Goal: Task Accomplishment & Management: Complete application form

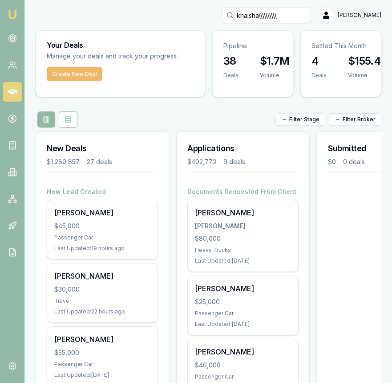
click at [86, 73] on button "Create New Deal" at bounding box center [75, 74] width 56 height 14
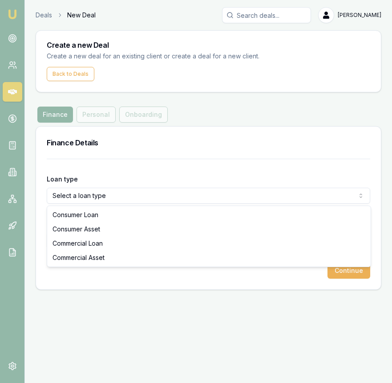
click at [143, 200] on html "Emu Broker Deals New Deal [PERSON_NAME] Toggle Menu Create a new Deal Create a …" at bounding box center [196, 191] width 392 height 383
select select "COMMERCIAL_ASSET"
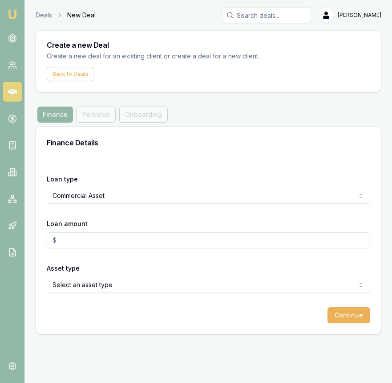
click at [132, 244] on input "Loan amount" at bounding box center [209, 240] width 324 height 16
type input "$80,000.00"
click at [137, 284] on html "Emu Broker Deals New Deal Eujin Ooi Toggle Menu Create a new Deal Create a new …" at bounding box center [196, 191] width 392 height 383
drag, startPoint x: 330, startPoint y: 301, endPoint x: 335, endPoint y: 315, distance: 14.7
click at [330, 301] on form "Loan type Commercial Asset Consumer Loan Consumer Asset Commercial Loan Commerc…" at bounding box center [209, 241] width 324 height 164
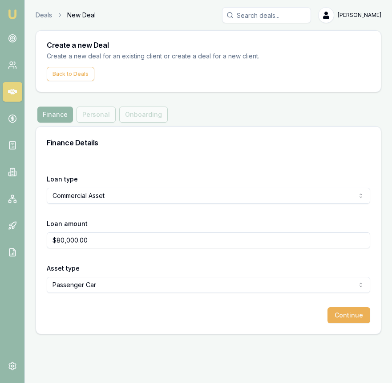
click at [339, 319] on button "Continue" at bounding box center [349, 315] width 43 height 16
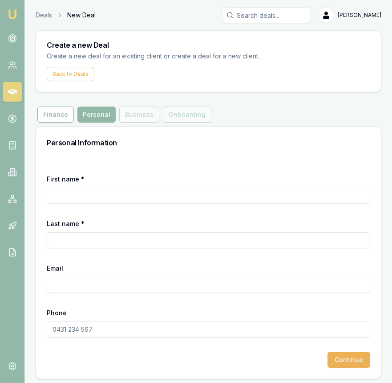
click at [97, 193] on input "First name *" at bounding box center [209, 196] width 324 height 16
type input "Khaisha"
type input "Sethi"
paste input "khaisha.sethi143@gmail.com"
type input "khaisha.sethi143@gmail.com"
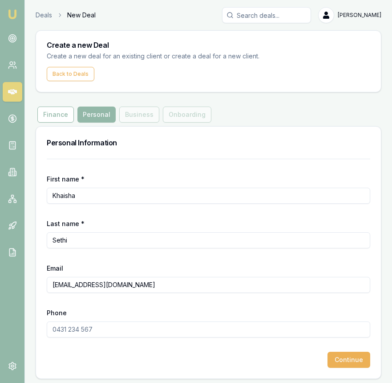
click at [62, 333] on input "Phone" at bounding box center [209, 329] width 324 height 16
paste input "4503 040 08"
click at [54, 331] on input "4503 040 08" at bounding box center [209, 329] width 324 height 16
type input "0450 304 008"
click at [343, 359] on button "Continue" at bounding box center [349, 359] width 43 height 16
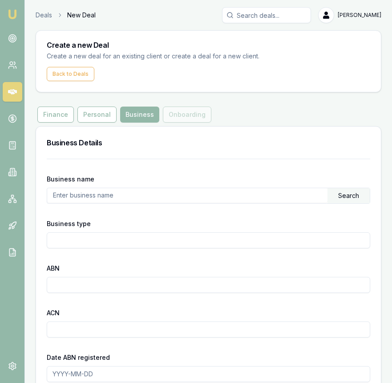
click at [214, 198] on input "text" at bounding box center [187, 195] width 281 height 14
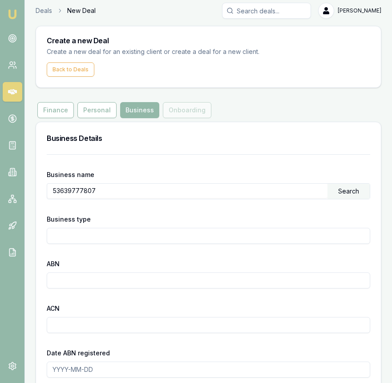
click at [352, 191] on div "Search" at bounding box center [349, 191] width 42 height 15
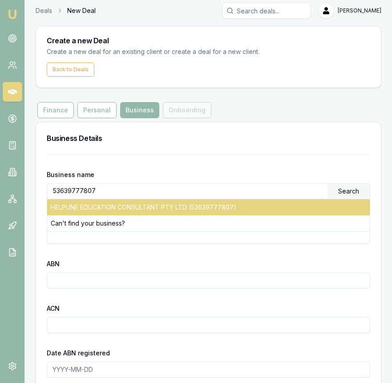
click at [293, 212] on div "HELPLINE EDUCATION CONSULTANT PTY LTD (53639777807)" at bounding box center [208, 207] width 323 height 16
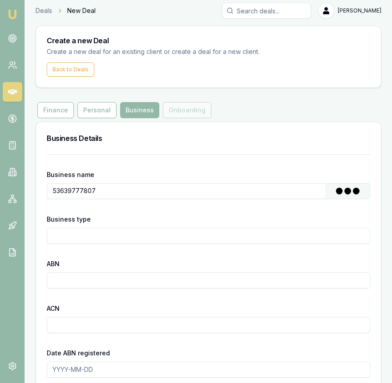
type input "HELPLINE EDUCATION CONSULTANT PTY LTD"
type input "Australian Private Company"
type input "53639777807"
type input "639777807"
type input "2020-03-16"
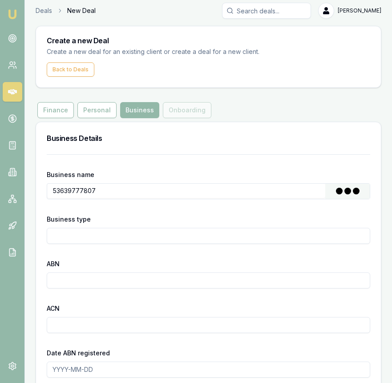
type input "2021-01-01"
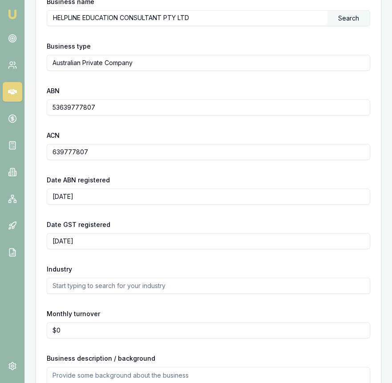
scroll to position [237, 0]
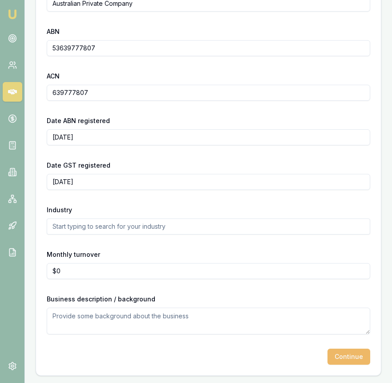
click at [348, 356] on button "Continue" at bounding box center [349, 356] width 43 height 16
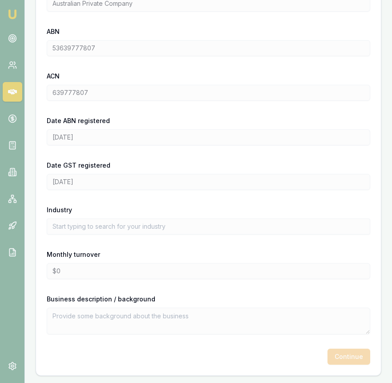
scroll to position [236, 0]
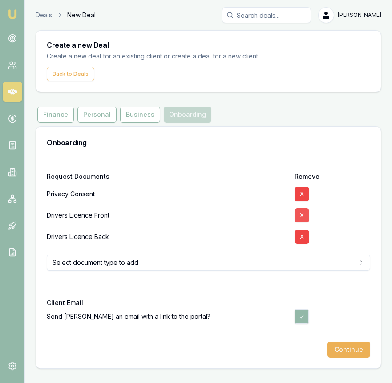
click at [303, 216] on button "X" at bounding box center [302, 215] width 15 height 14
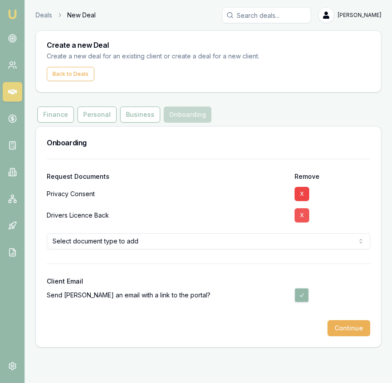
click at [303, 217] on button "X" at bounding box center [302, 215] width 15 height 14
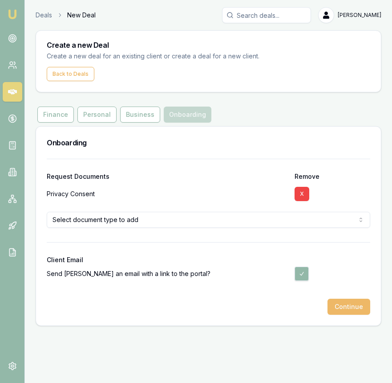
click at [342, 310] on button "Continue" at bounding box center [349, 306] width 43 height 16
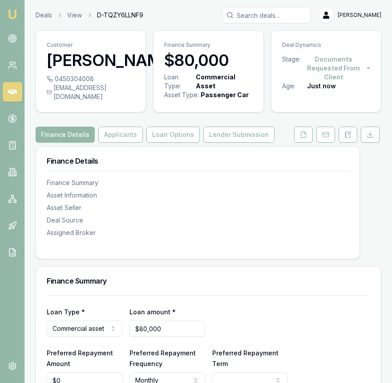
click at [306, 138] on icon at bounding box center [303, 134] width 7 height 7
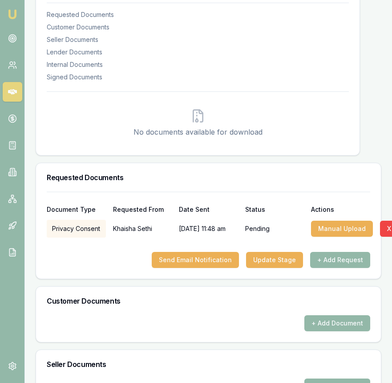
scroll to position [172, 0]
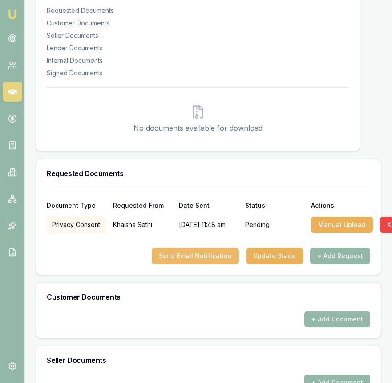
click at [202, 264] on button "Send Email Notification" at bounding box center [195, 256] width 87 height 16
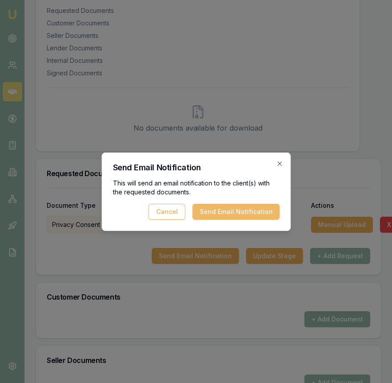
click at [217, 208] on button "Send Email Notification" at bounding box center [235, 212] width 87 height 16
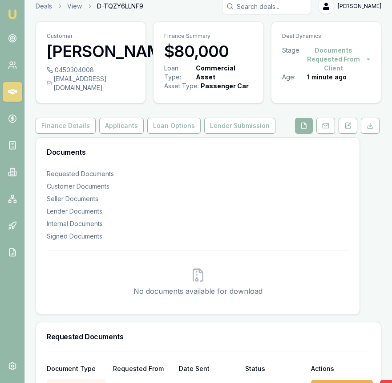
scroll to position [7, 0]
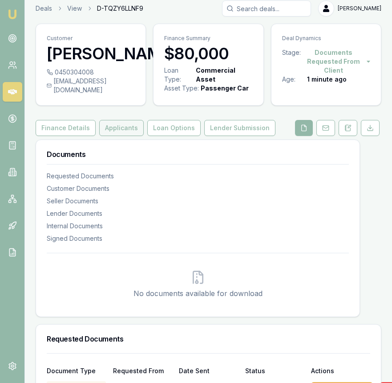
click at [118, 136] on button "Applicants" at bounding box center [121, 128] width 45 height 16
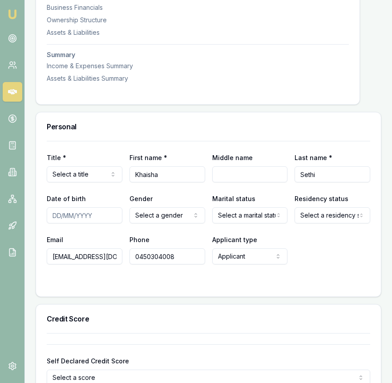
scroll to position [314, 0]
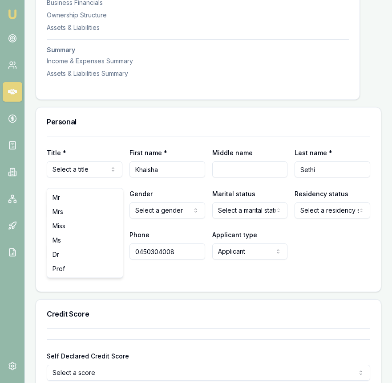
select select "Mrs"
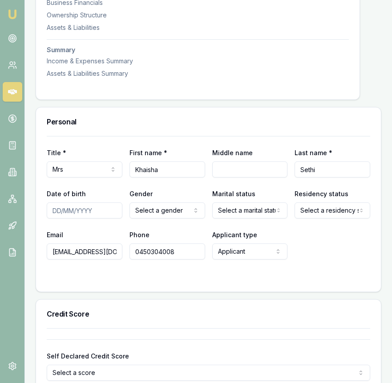
click at [51, 218] on input "Date of birth" at bounding box center [85, 210] width 76 height 16
type input "08/09/1992"
select select "FEMALE"
select select "MARRIED"
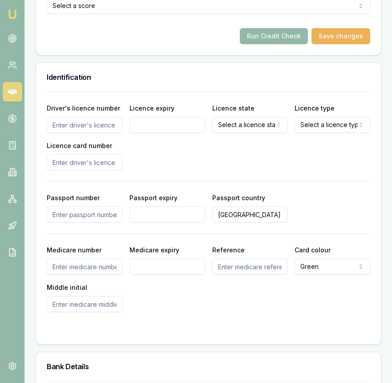
scroll to position [697, 0]
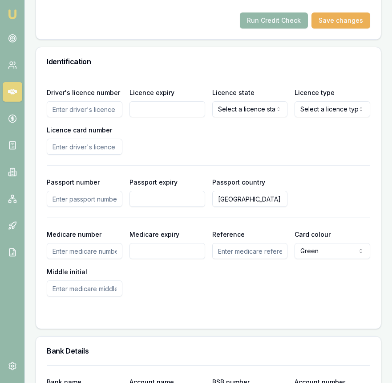
click at [77, 116] on input "Driver's licence number" at bounding box center [85, 109] width 76 height 16
type input "000671206"
click at [144, 117] on input "Licence expiry" at bounding box center [168, 109] width 76 height 16
type input "23/05/2027"
select select "VIC"
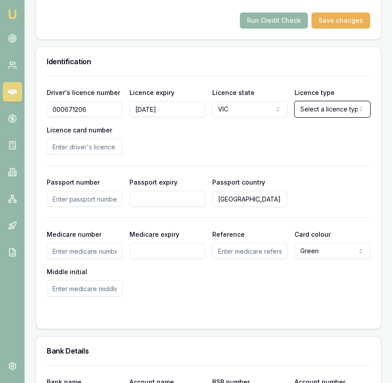
select select "OPEN_LICENCE"
drag, startPoint x: 94, startPoint y: 208, endPoint x: 93, endPoint y: 165, distance: 43.2
click at [94, 207] on input "Passport number" at bounding box center [85, 199] width 76 height 16
click at [94, 149] on input "Licence card number" at bounding box center [85, 147] width 76 height 16
type input "P4111050"
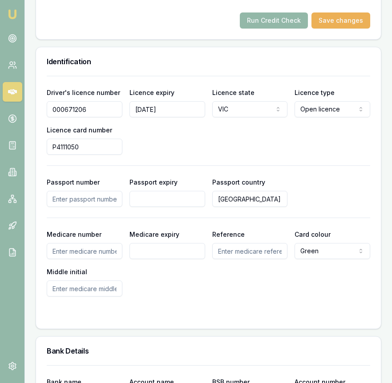
click at [194, 150] on div "Driver's licence number 000671206 Licence expiry 23/05/2027 Licence state VIC N…" at bounding box center [209, 121] width 324 height 68
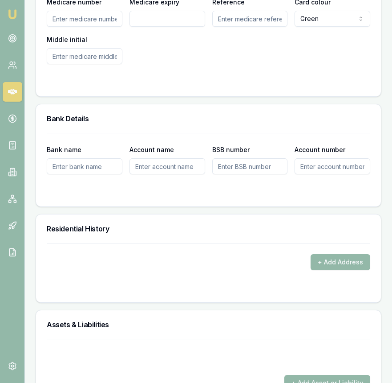
scroll to position [980, 0]
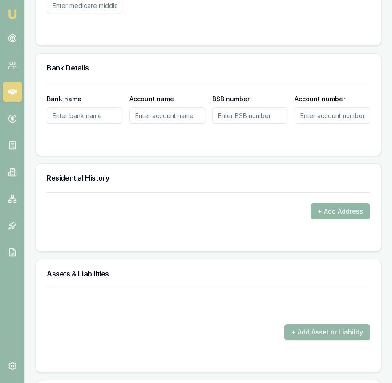
click at [329, 218] on button "+ Add Address" at bounding box center [341, 211] width 60 height 16
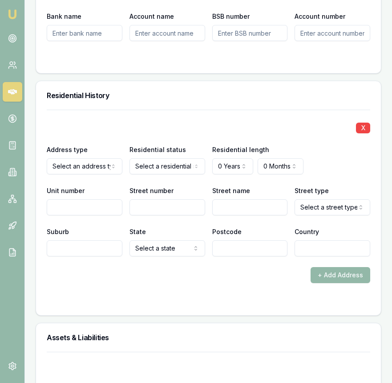
scroll to position [1062, 0]
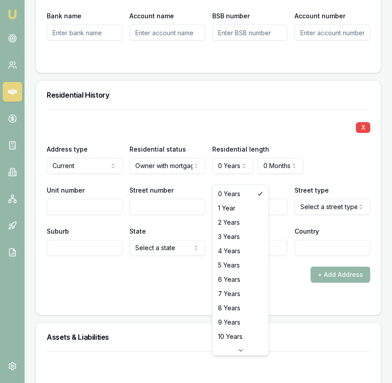
select select "3"
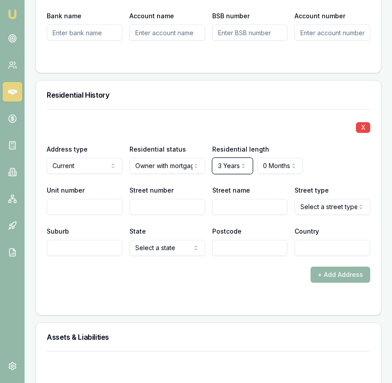
scroll to position [1065, 0]
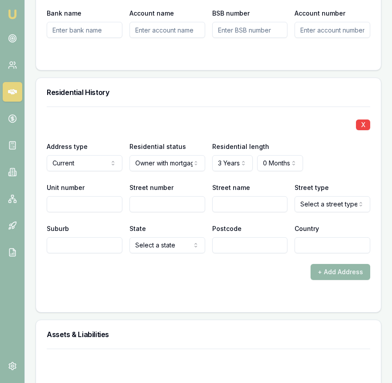
click at [154, 211] on input "Street number" at bounding box center [168, 204] width 76 height 16
type input "19"
type input "Embleton"
select select "Chase"
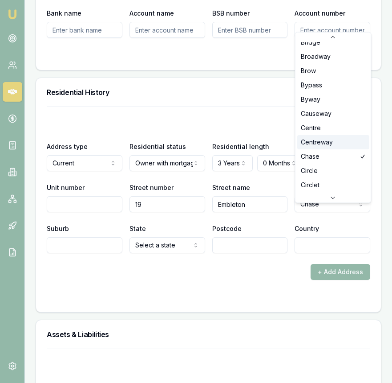
scroll to position [266, 0]
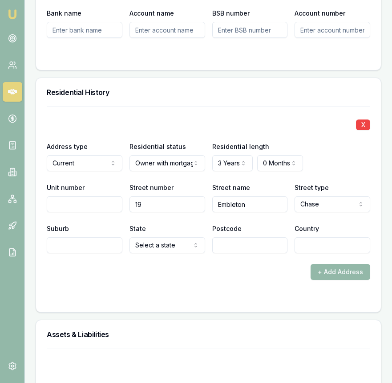
click at [94, 249] on input "Suburb" at bounding box center [85, 245] width 76 height 16
type input "Weir Views"
select select "VIC"
type input "3338"
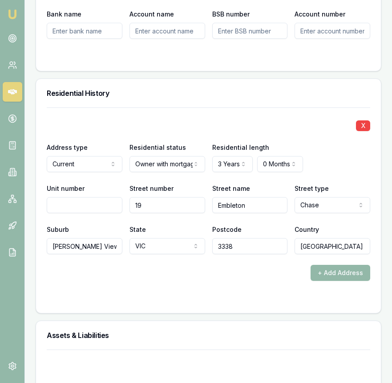
type input "Australia"
click at [129, 292] on form "X Address type Current Current Previous Residential status Owner with mortgage …" at bounding box center [209, 204] width 324 height 195
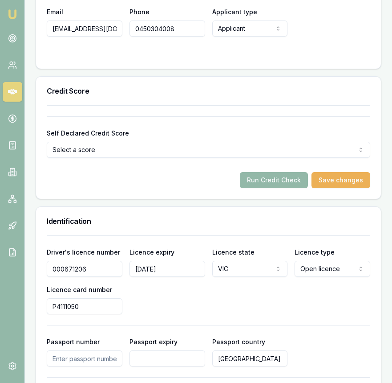
scroll to position [0, 0]
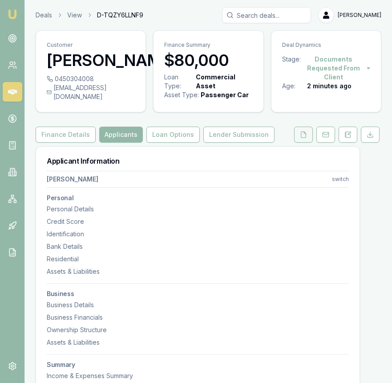
click at [302, 143] on button at bounding box center [303, 135] width 19 height 16
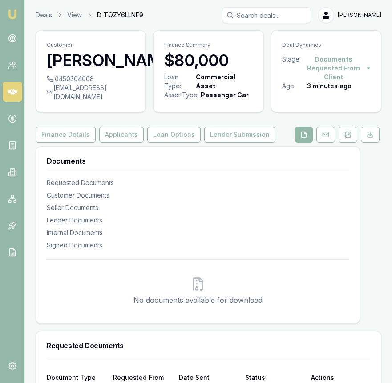
click at [283, 143] on div "Finance Details Applicants Loan Options Lender Submission" at bounding box center [209, 135] width 346 height 16
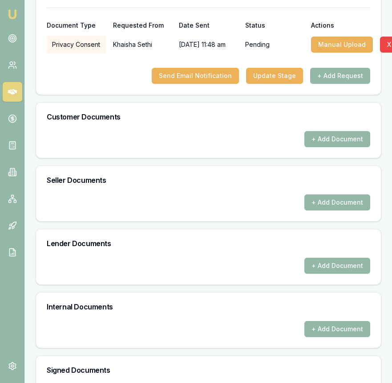
scroll to position [332, 0]
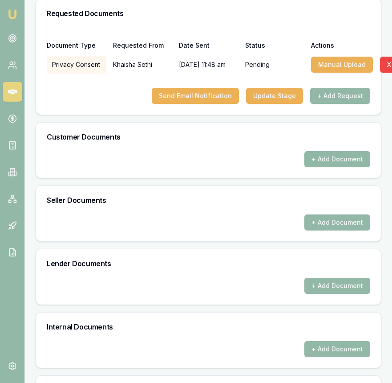
drag, startPoint x: 328, startPoint y: 157, endPoint x: 326, endPoint y: 170, distance: 12.6
click at [328, 151] on div "Customer Documents" at bounding box center [208, 136] width 345 height 29
click at [326, 167] on button "+ Add Document" at bounding box center [338, 159] width 66 height 16
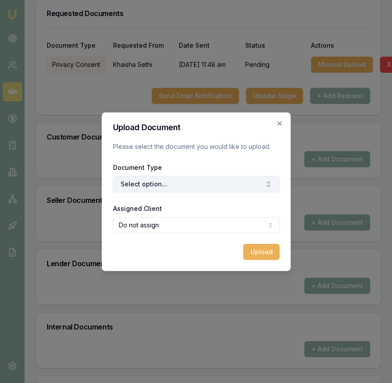
click at [200, 183] on button "Select option..." at bounding box center [196, 184] width 167 height 16
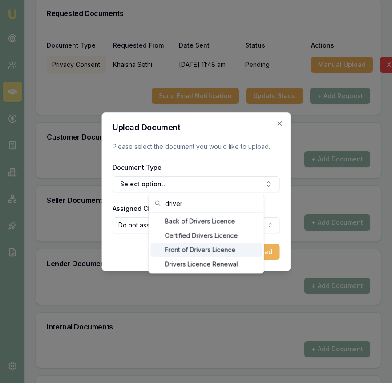
type input "driver"
click at [199, 245] on div "Front of Drivers Licence" at bounding box center [206, 250] width 111 height 14
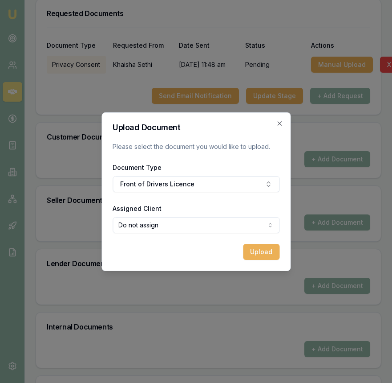
select select "U-EYP7XZ5VGK"
click at [257, 250] on button "Upload" at bounding box center [261, 252] width 37 height 16
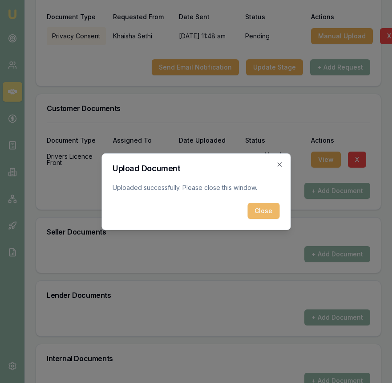
click at [257, 212] on button "Close" at bounding box center [264, 211] width 32 height 16
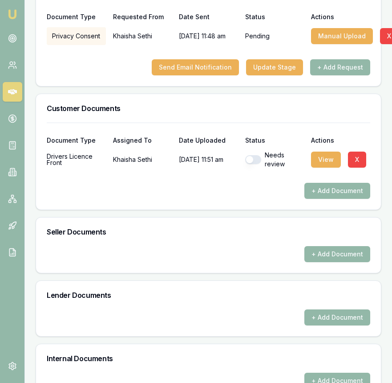
click at [252, 168] on div "Needs review" at bounding box center [274, 160] width 59 height 18
click at [252, 164] on button "button" at bounding box center [253, 159] width 16 height 9
checkbox input "true"
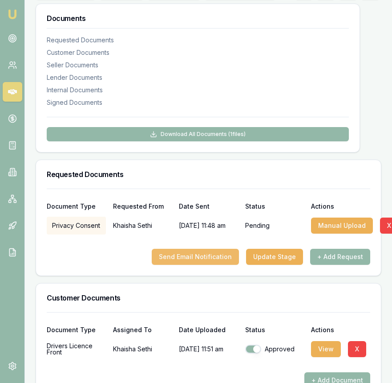
scroll to position [0, 0]
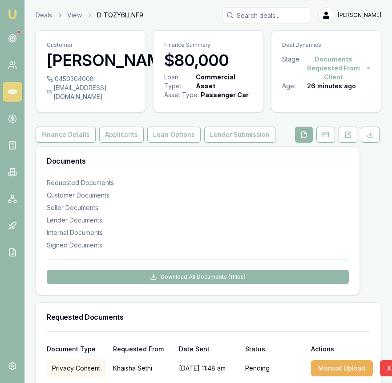
click at [12, 9] on img at bounding box center [12, 14] width 11 height 11
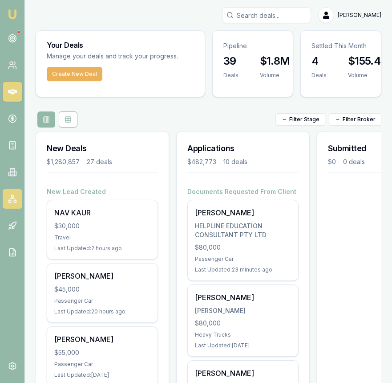
click at [16, 204] on link at bounding box center [13, 199] width 20 height 20
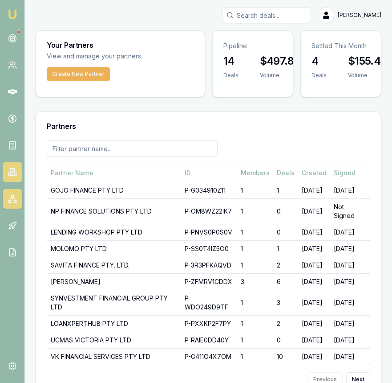
click at [8, 171] on icon at bounding box center [12, 171] width 9 height 9
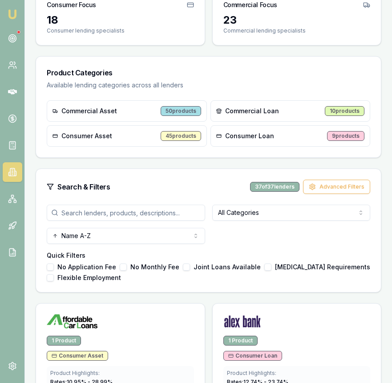
scroll to position [147, 0]
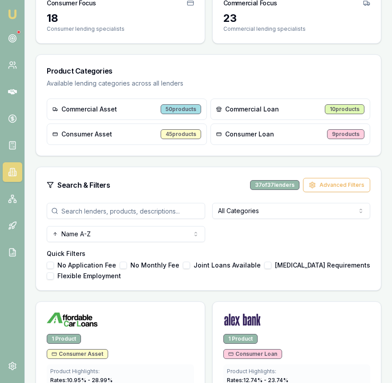
click at [111, 206] on input "search" at bounding box center [126, 211] width 159 height 16
type input "r"
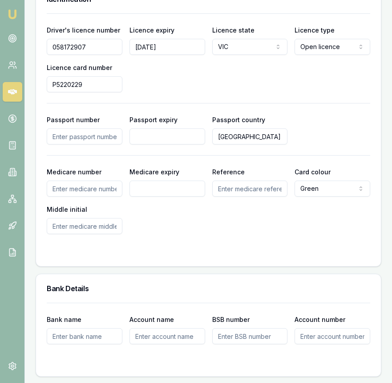
click at [12, 17] on img at bounding box center [12, 14] width 11 height 11
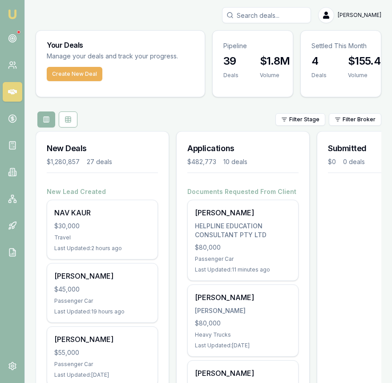
click at [255, 16] on input "Search deals" at bounding box center [266, 15] width 89 height 16
type input "[PERSON_NAME]"
